Goal: Find specific page/section: Find specific page/section

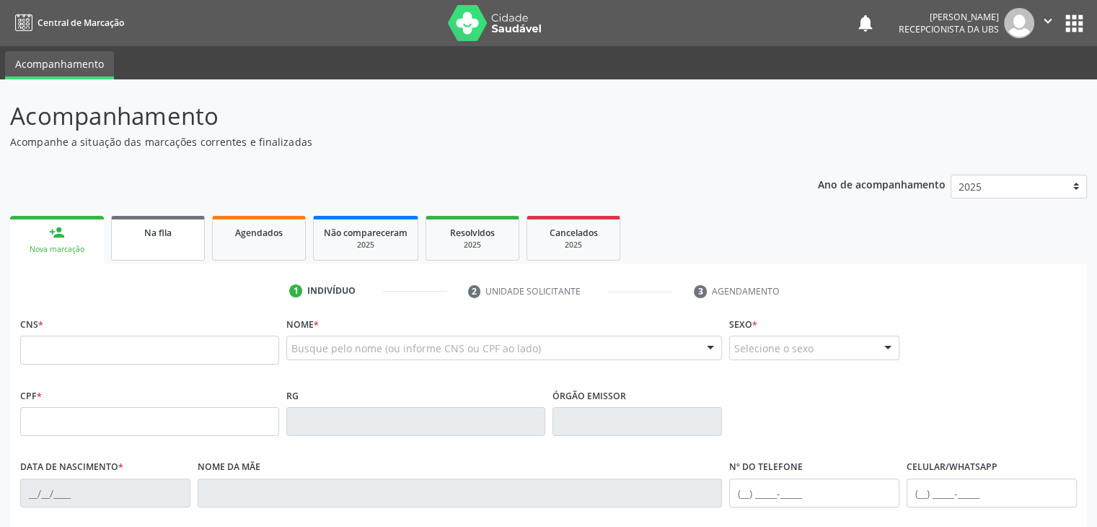
click at [149, 218] on link "Na fila" at bounding box center [158, 238] width 94 height 45
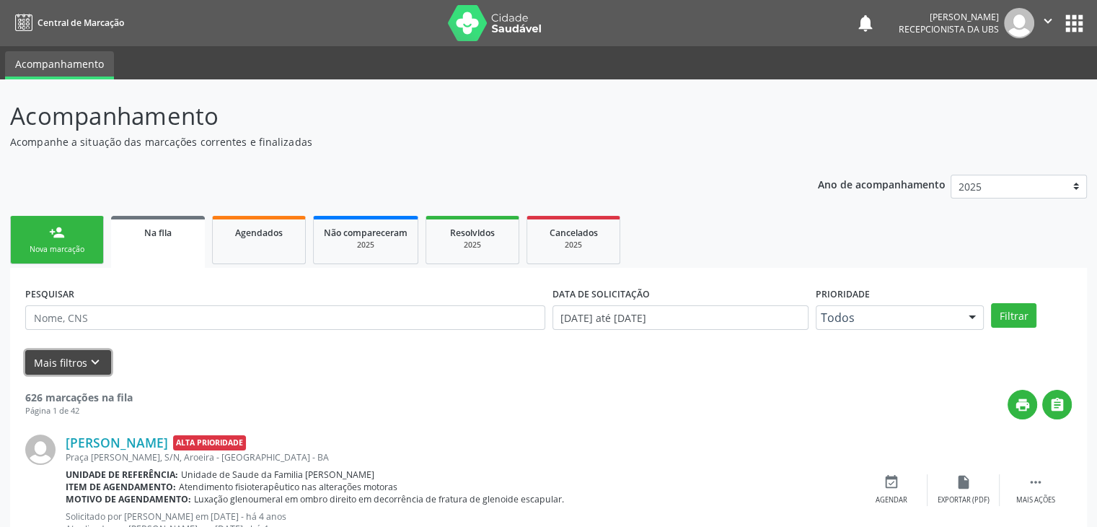
click at [69, 353] on button "Mais filtros keyboard_arrow_down" at bounding box center [68, 362] width 86 height 25
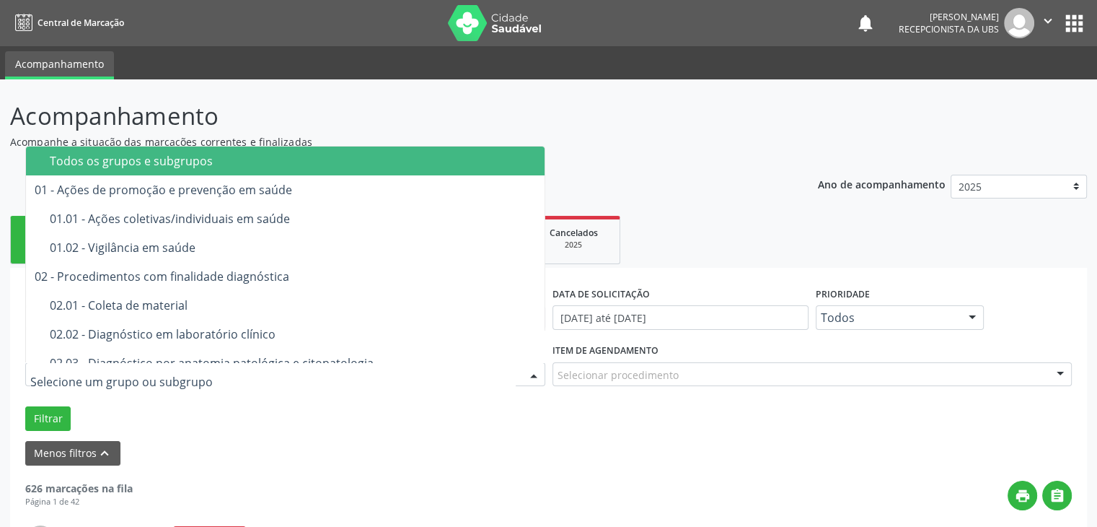
type input "#"
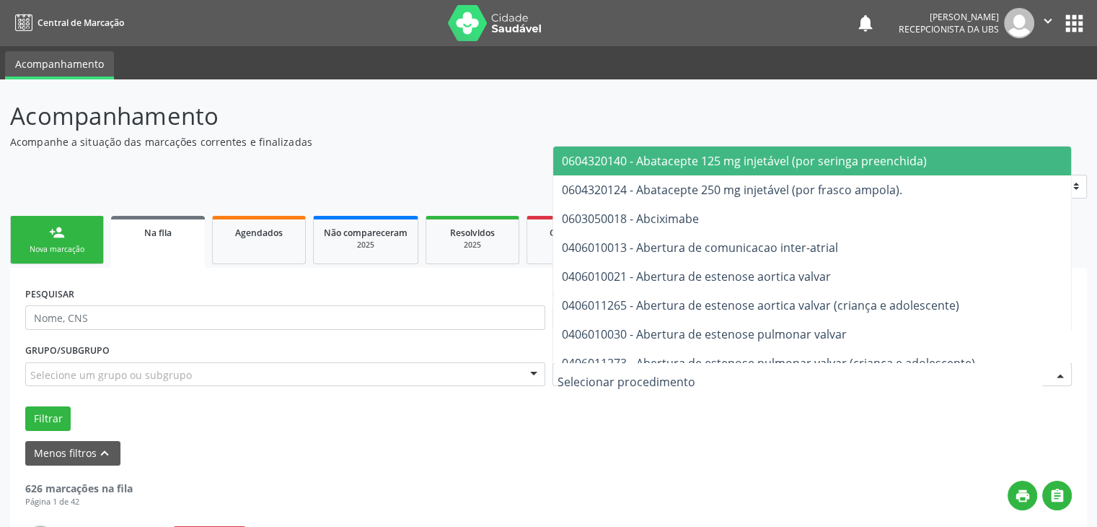
click at [586, 382] on div at bounding box center [813, 374] width 520 height 25
type input "#"
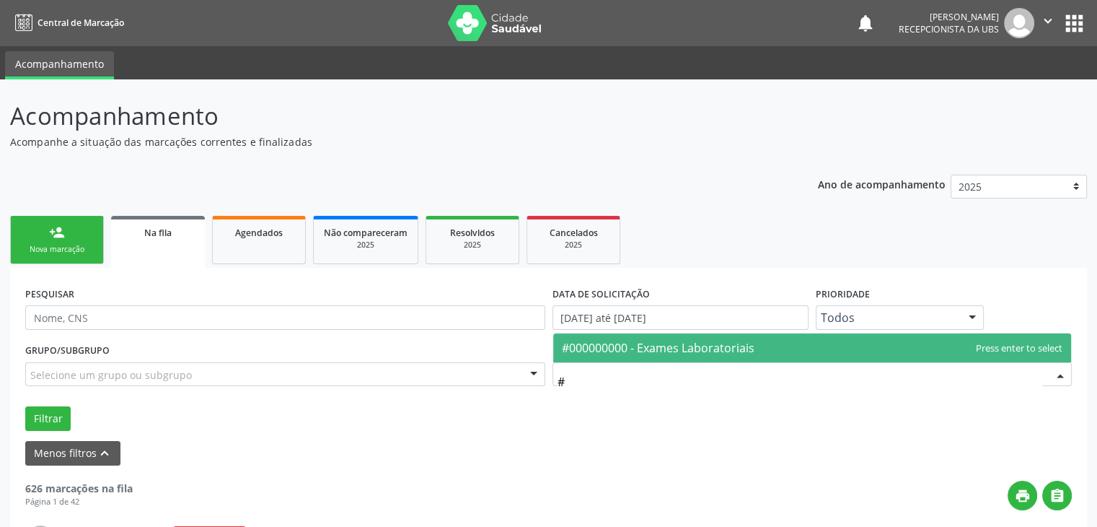
click at [708, 358] on span "#000000000 - Exames Laboratoriais" at bounding box center [812, 347] width 519 height 29
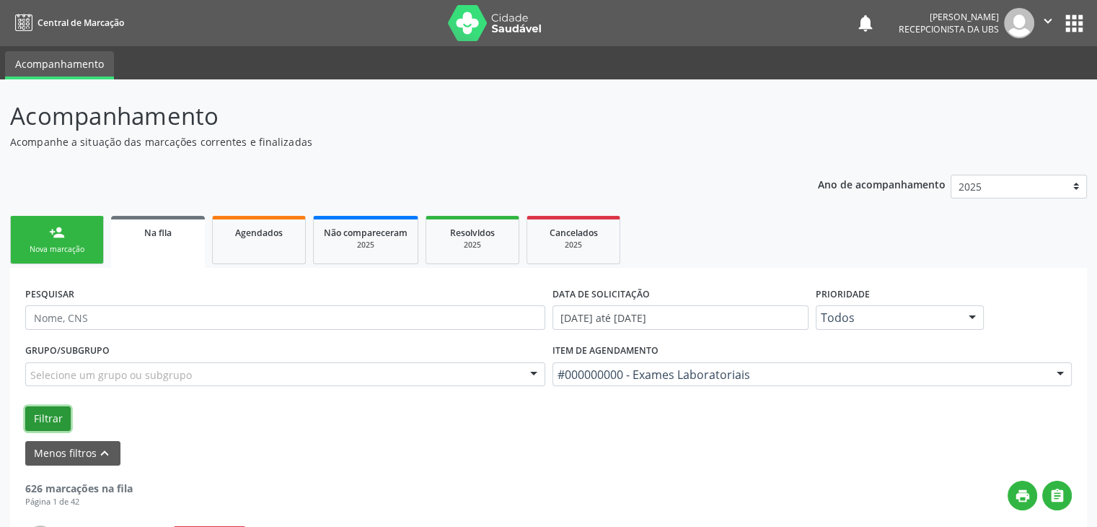
click at [52, 409] on button "Filtrar" at bounding box center [47, 418] width 45 height 25
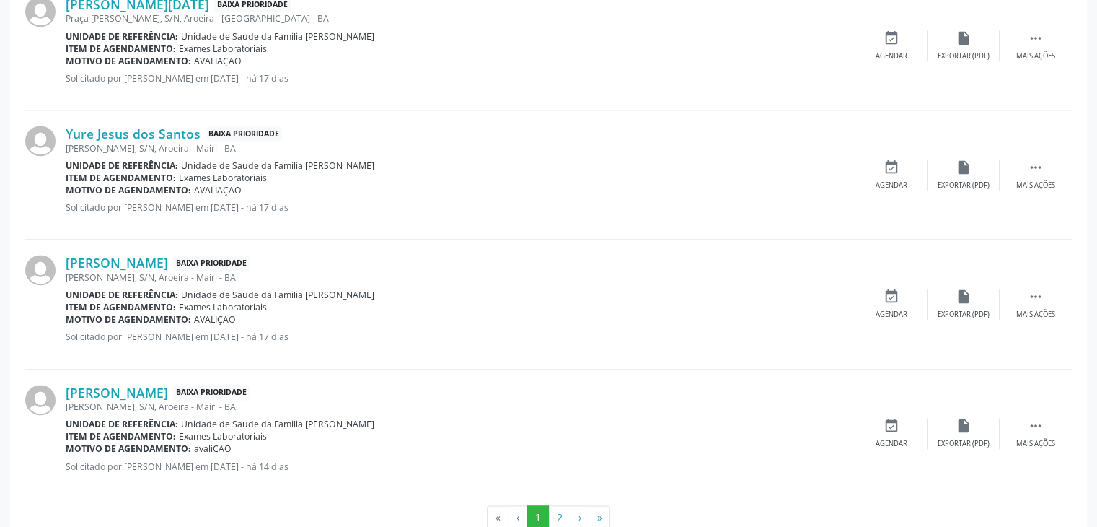
scroll to position [1997, 0]
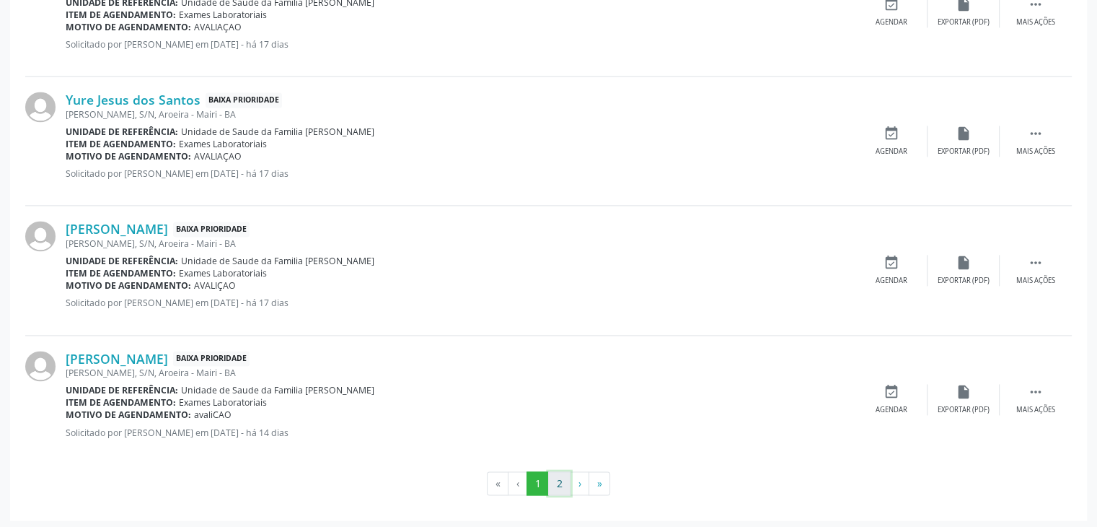
click at [563, 476] on button "2" at bounding box center [559, 483] width 22 height 25
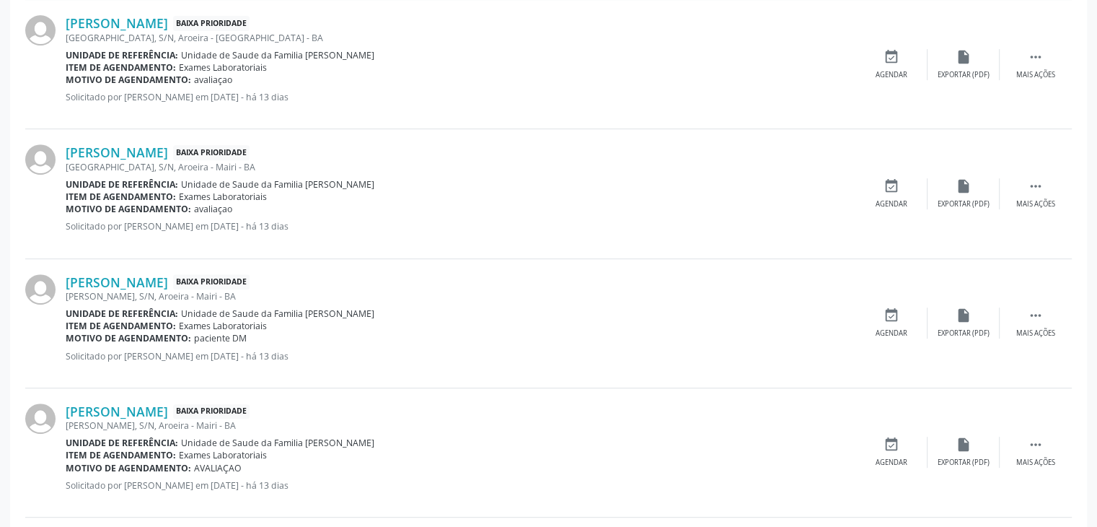
scroll to position [658, 0]
